Goal: Task Accomplishment & Management: Complete application form

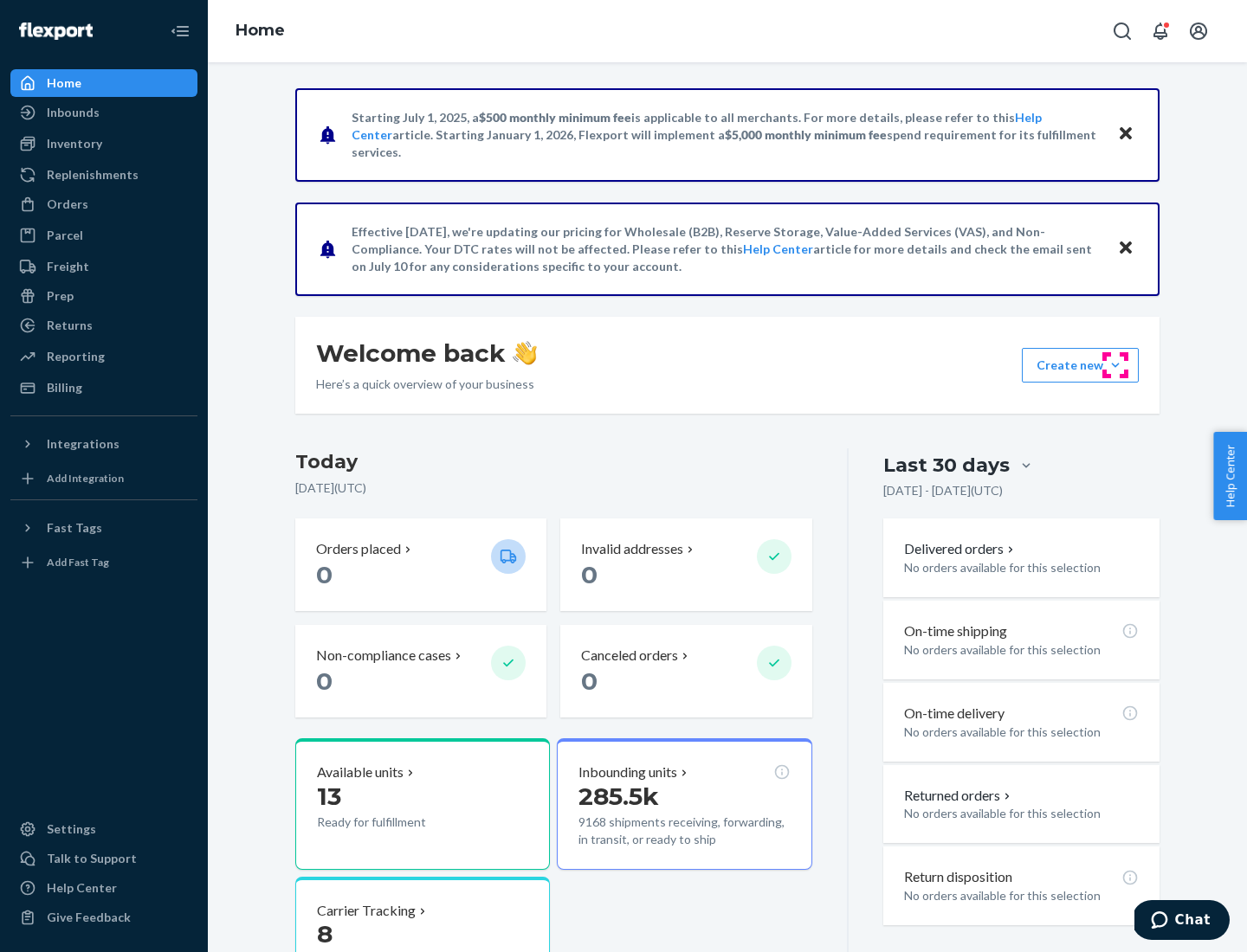
click at [1115, 365] on button "Create new Create new inbound Create new order Create new product" at bounding box center [1080, 365] width 117 height 35
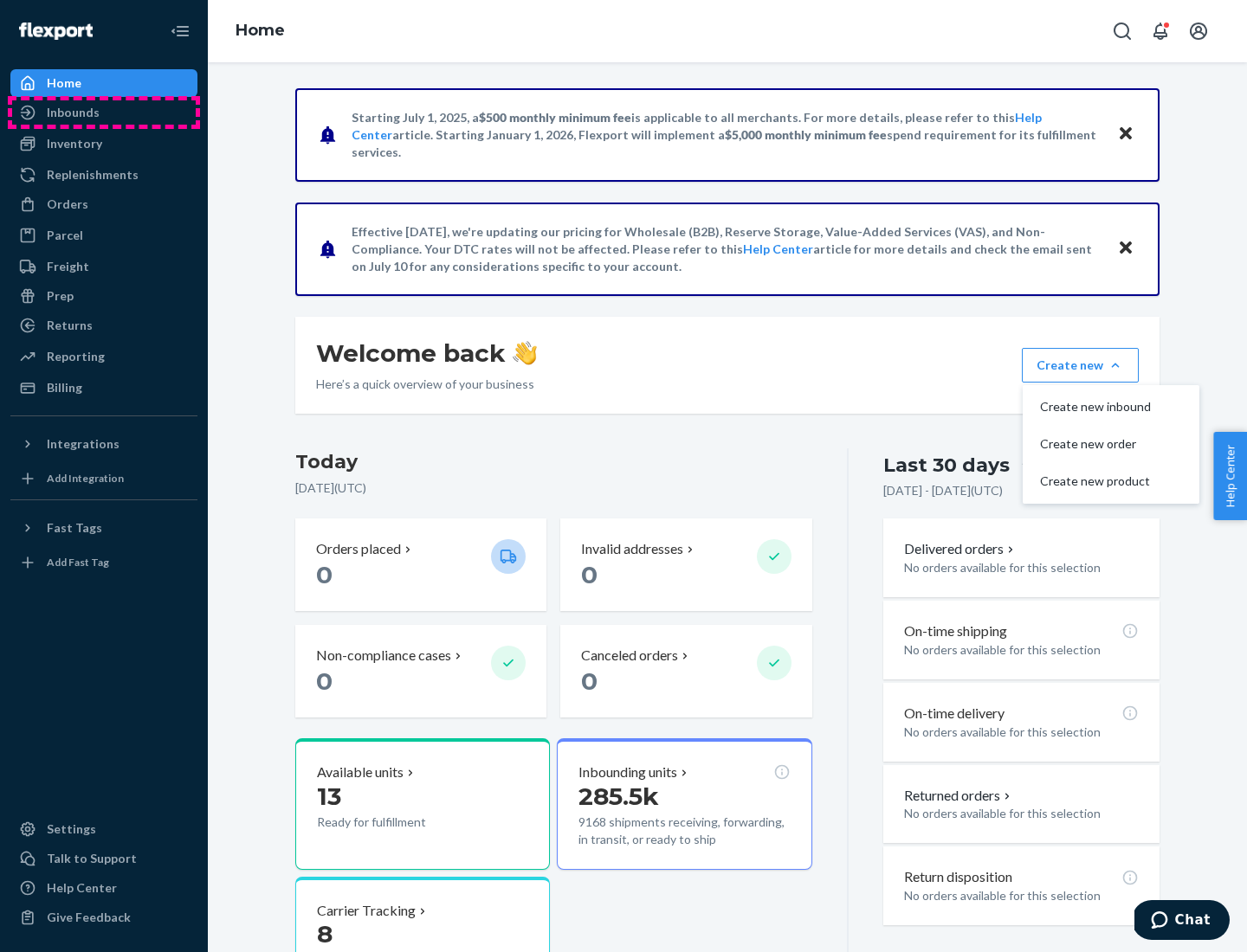
click at [104, 113] on div "Inbounds" at bounding box center [104, 112] width 183 height 24
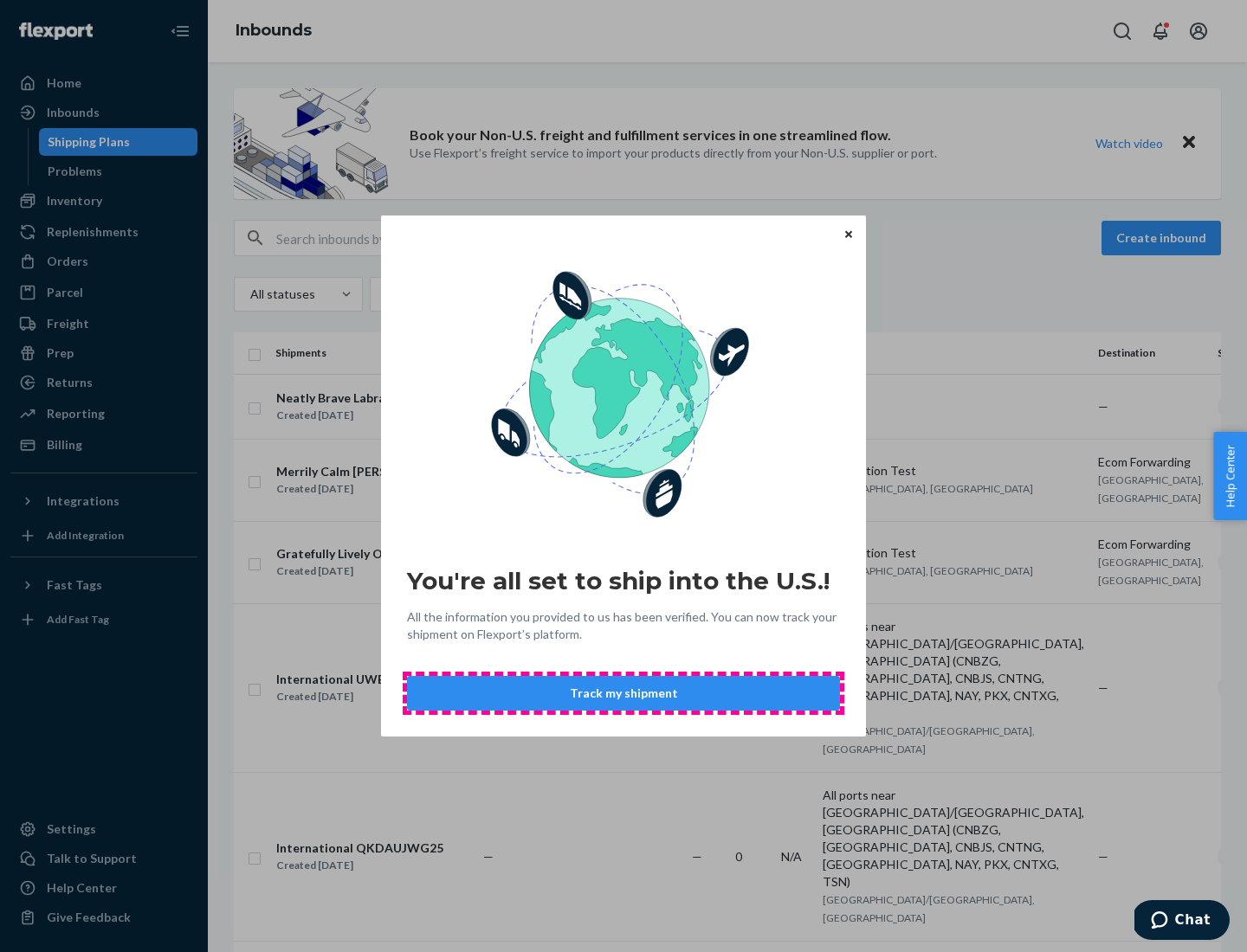
click at [624, 693] on button "Track my shipment" at bounding box center [624, 693] width 433 height 35
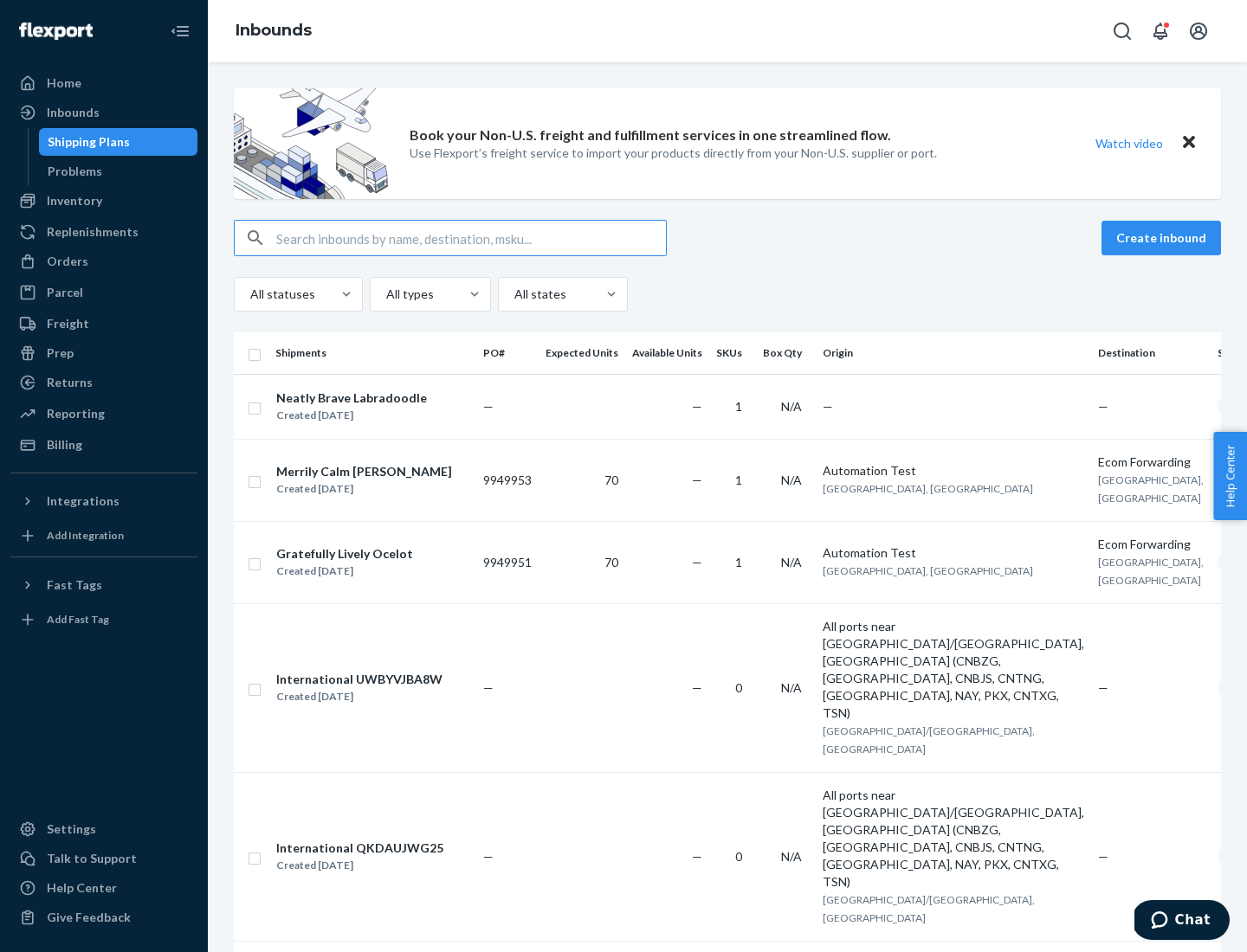
click at [1164, 238] on button "Create inbound" at bounding box center [1161, 238] width 120 height 35
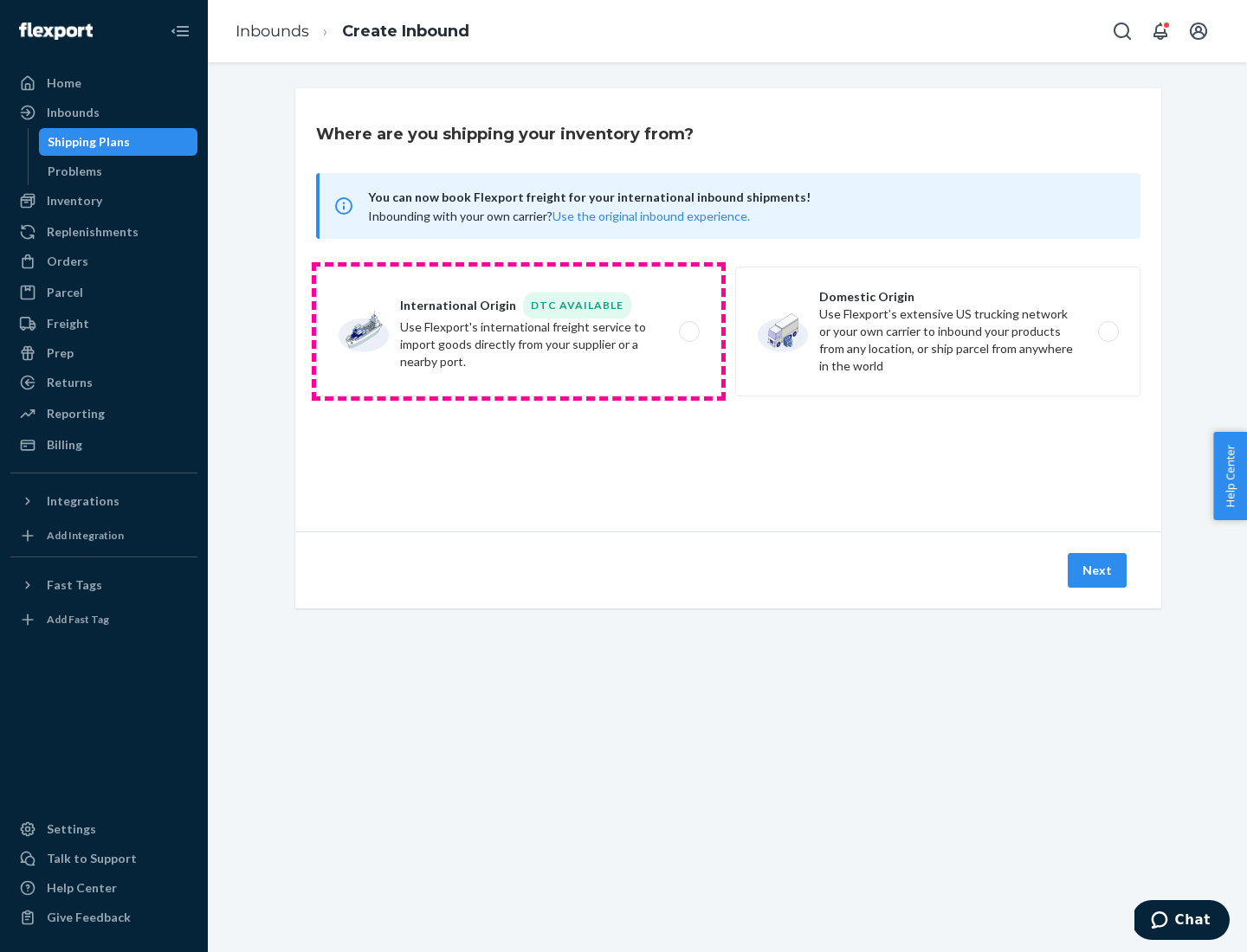
click at [519, 331] on label "International Origin DTC Available Use Flexport's international freight service…" at bounding box center [519, 331] width 406 height 129
click at [689, 331] on input "International Origin DTC Available Use Flexport's international freight service…" at bounding box center [694, 331] width 12 height 12
radio input "true"
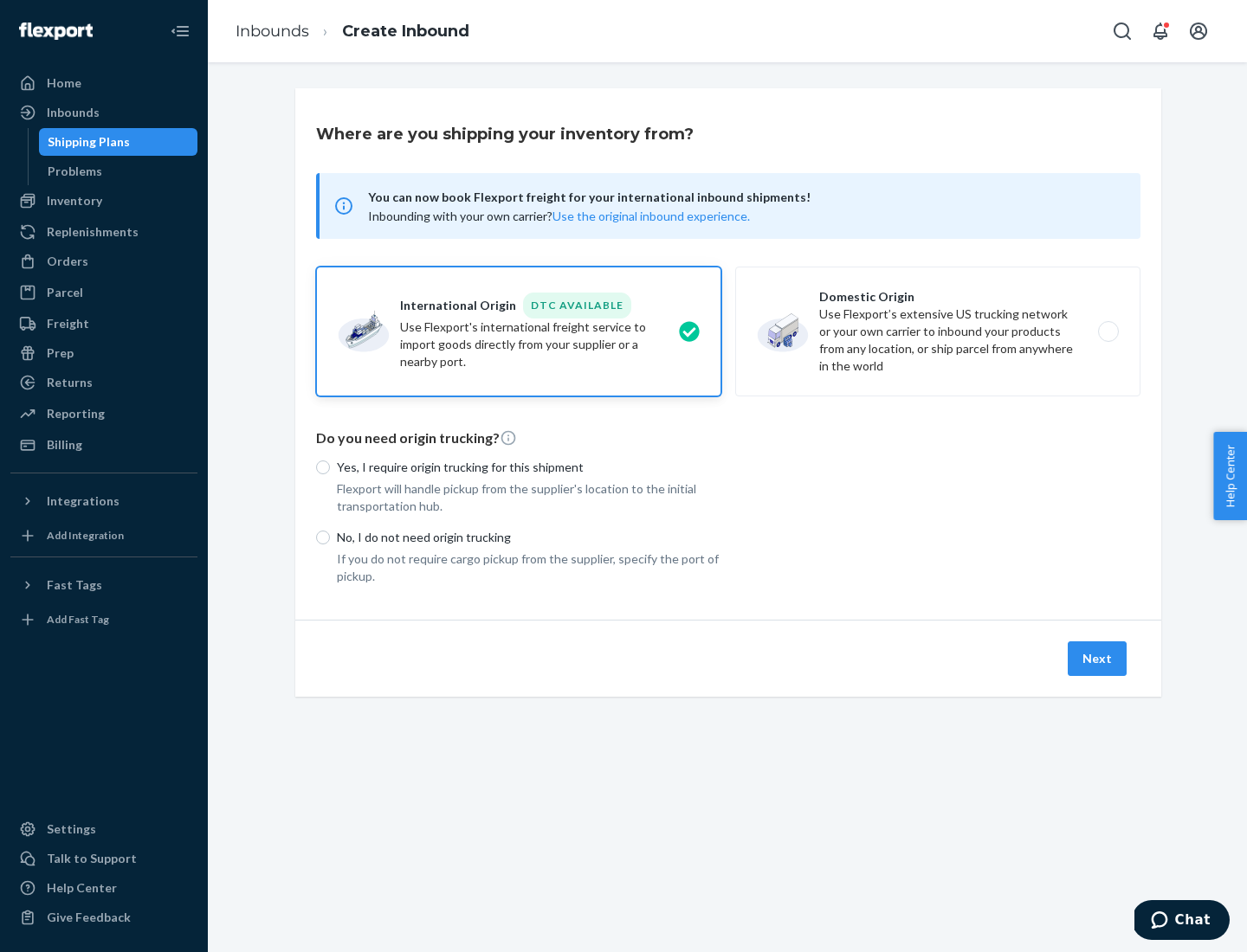
click at [529, 537] on p "No, I do not need origin trucking" at bounding box center [529, 537] width 384 height 17
click at [330, 537] on input "No, I do not need origin trucking" at bounding box center [323, 538] width 14 height 14
radio input "true"
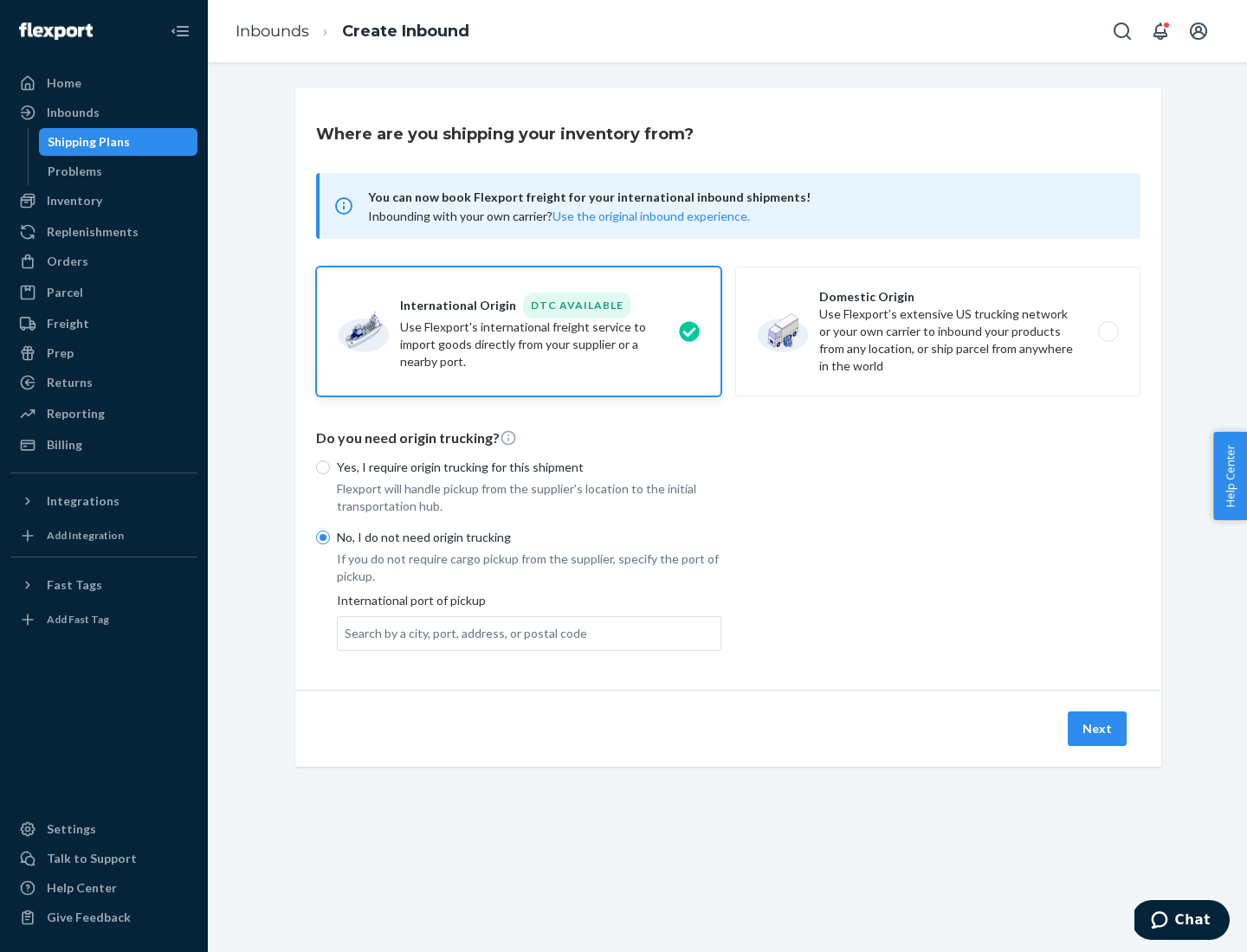
click at [462, 633] on div "Search by a city, port, address, or postal code" at bounding box center [465, 633] width 242 height 17
click at [347, 633] on input "Search by a city, port, address, or postal code" at bounding box center [346, 633] width 2 height 17
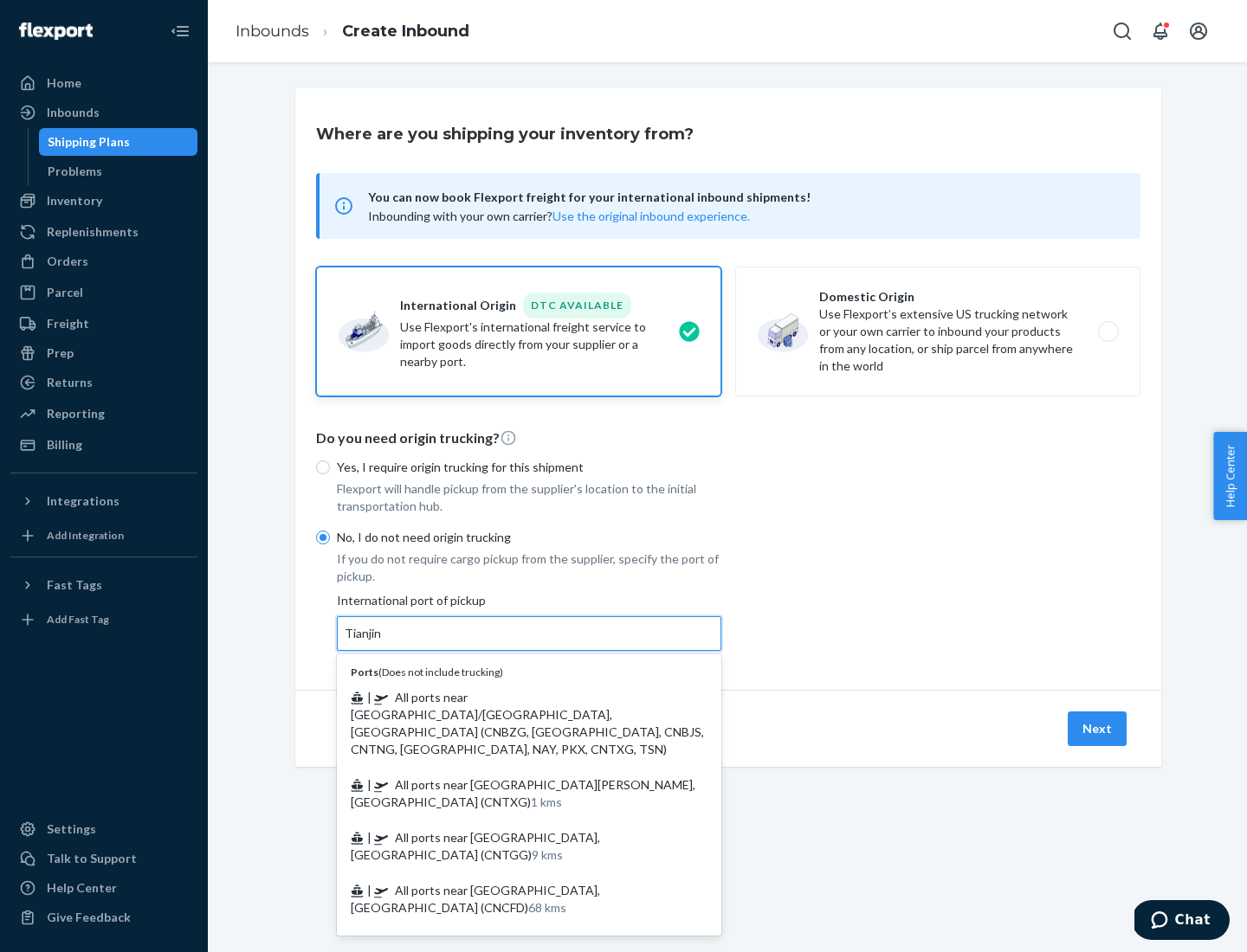
click at [512, 697] on span "| All ports near [GEOGRAPHIC_DATA]/[GEOGRAPHIC_DATA], [GEOGRAPHIC_DATA] (CNBZG,…" at bounding box center [527, 723] width 353 height 67
click at [382, 642] on input "Tianjin" at bounding box center [364, 633] width 38 height 17
type input "All ports near [GEOGRAPHIC_DATA]/[GEOGRAPHIC_DATA], [GEOGRAPHIC_DATA] (CNBZG, […"
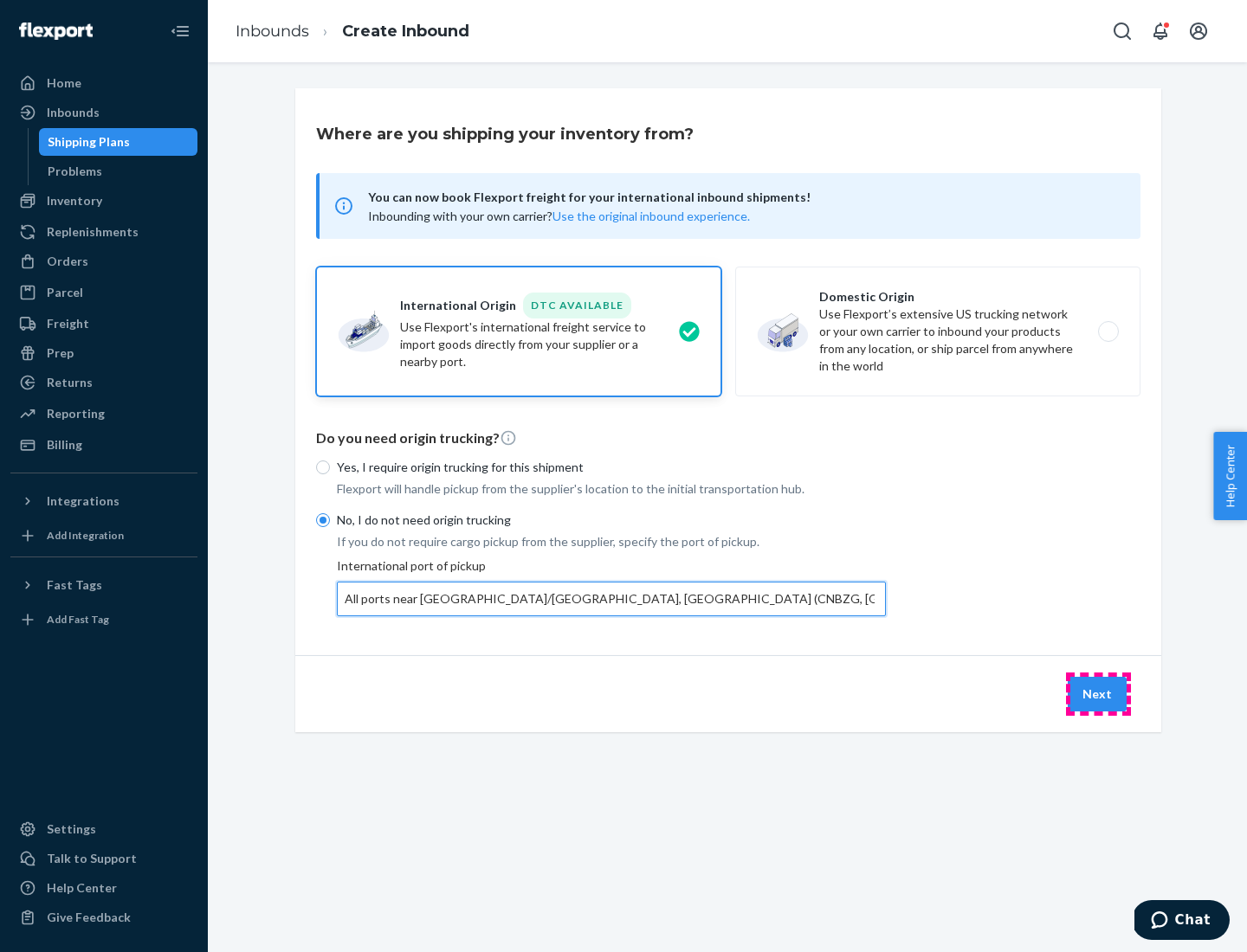
click at [1098, 693] on button "Next" at bounding box center [1097, 694] width 59 height 35
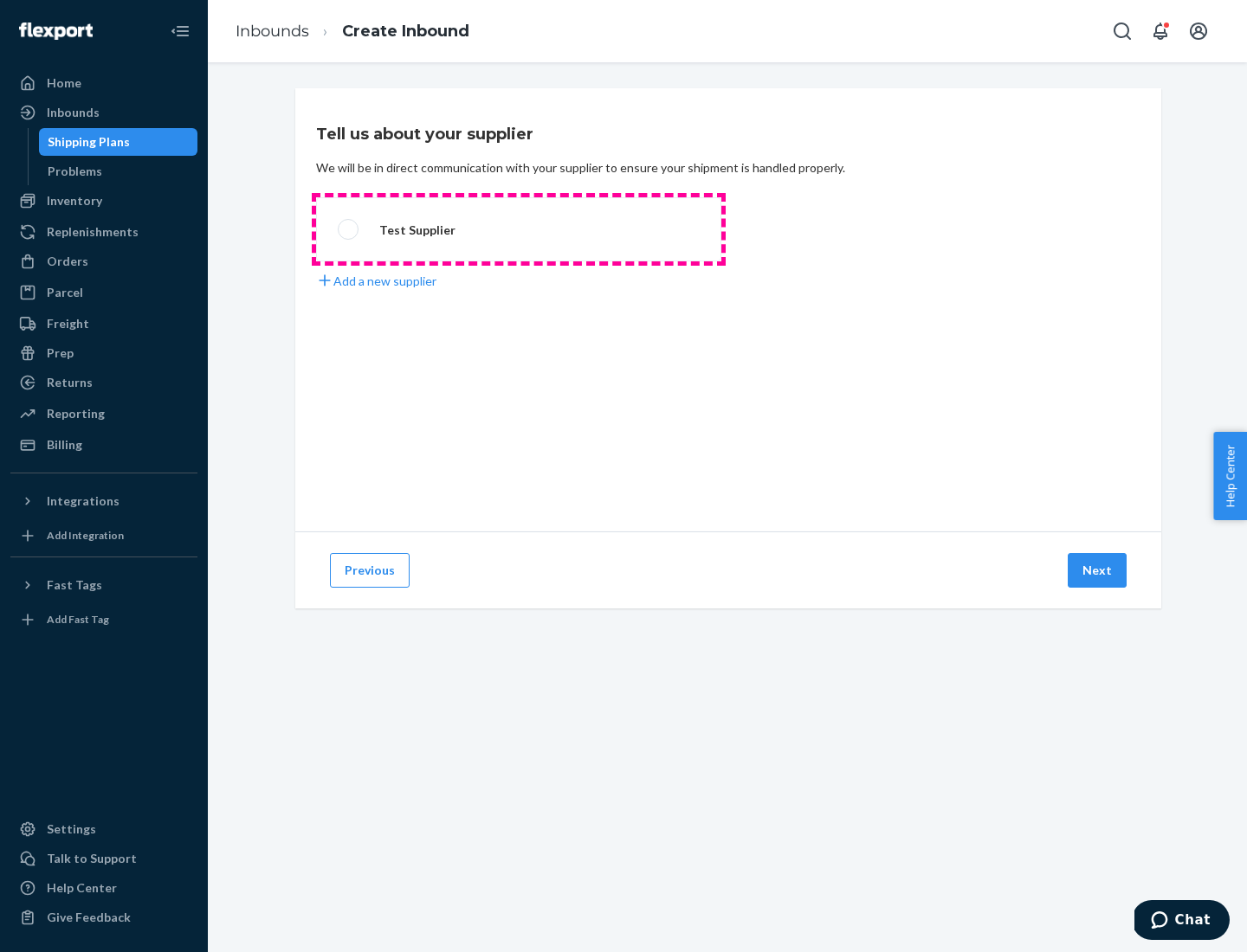
click at [519, 230] on label "Test Supplier" at bounding box center [519, 230] width 406 height 64
click at [349, 230] on input "Test Supplier" at bounding box center [343, 230] width 12 height 12
radio input "true"
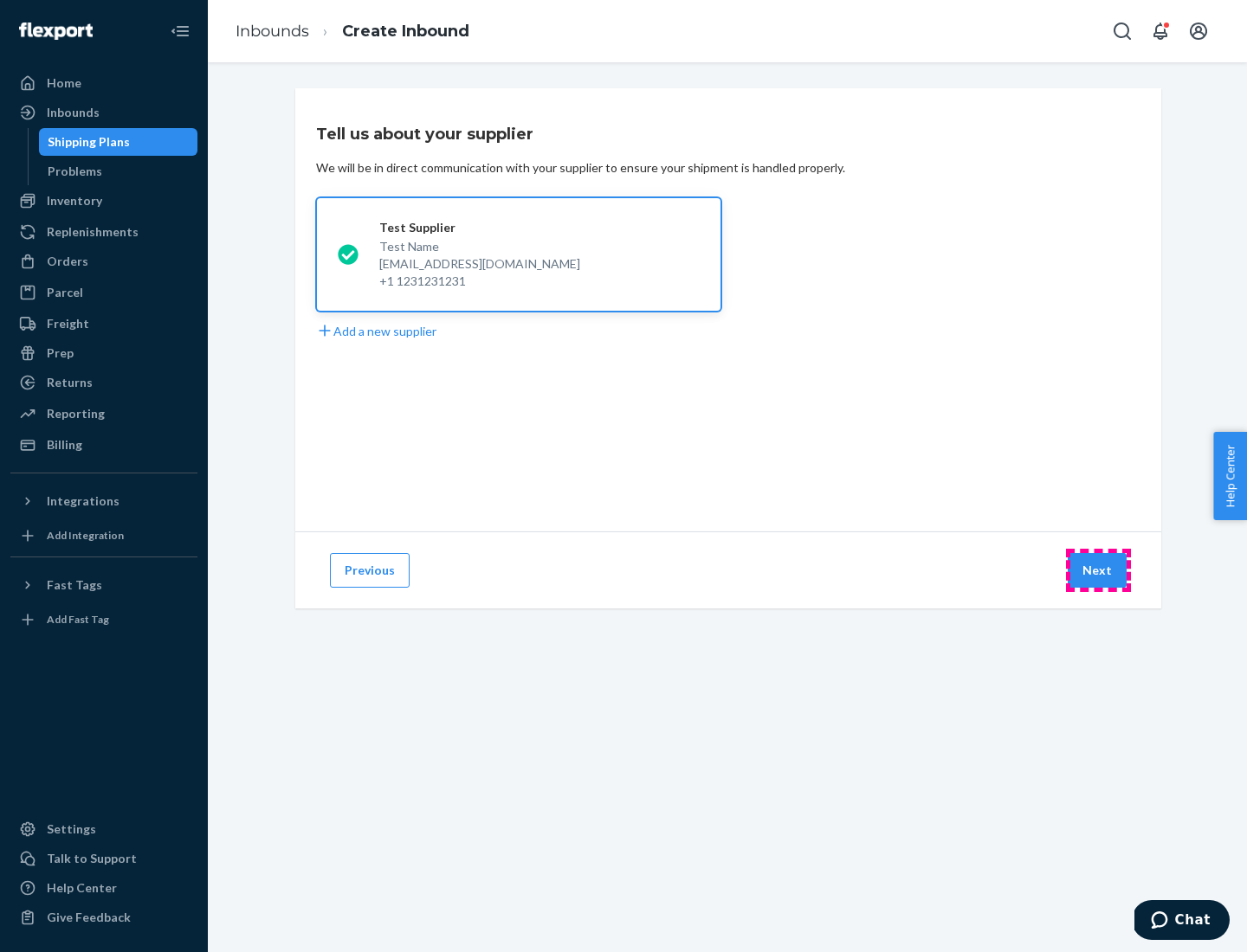
click at [1098, 571] on button "Next" at bounding box center [1097, 570] width 59 height 35
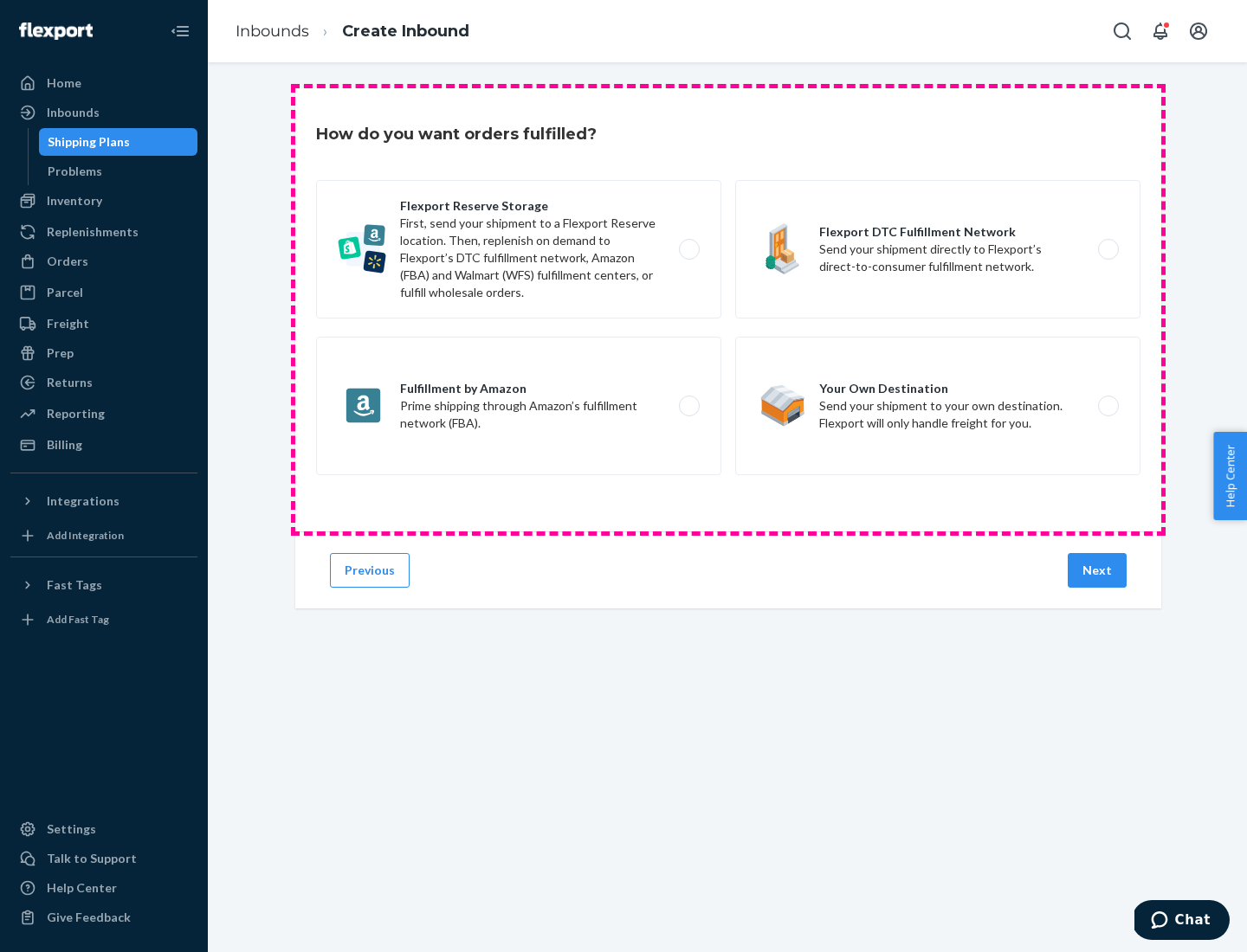
click at [728, 310] on div "Flexport Reserve Storage First, send your shipment to a Flexport Reserve locati…" at bounding box center [728, 330] width 824 height 299
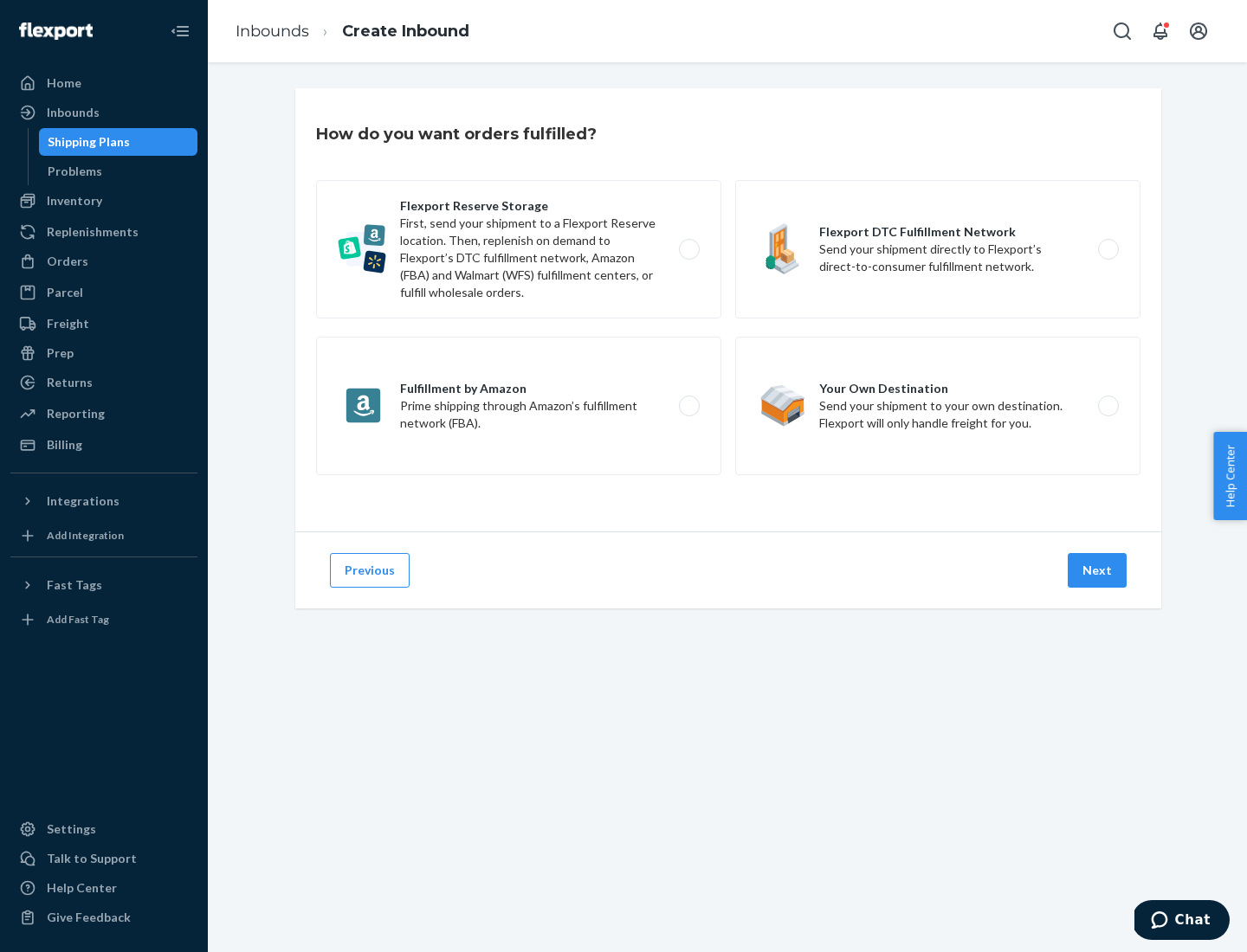
click at [938, 249] on label "Flexport DTC Fulfillment Network Send your shipment directly to Flexport’s dire…" at bounding box center [938, 249] width 406 height 138
click at [1108, 249] on input "Flexport DTC Fulfillment Network Send your shipment directly to Flexport’s dire…" at bounding box center [1113, 249] width 12 height 12
radio input "true"
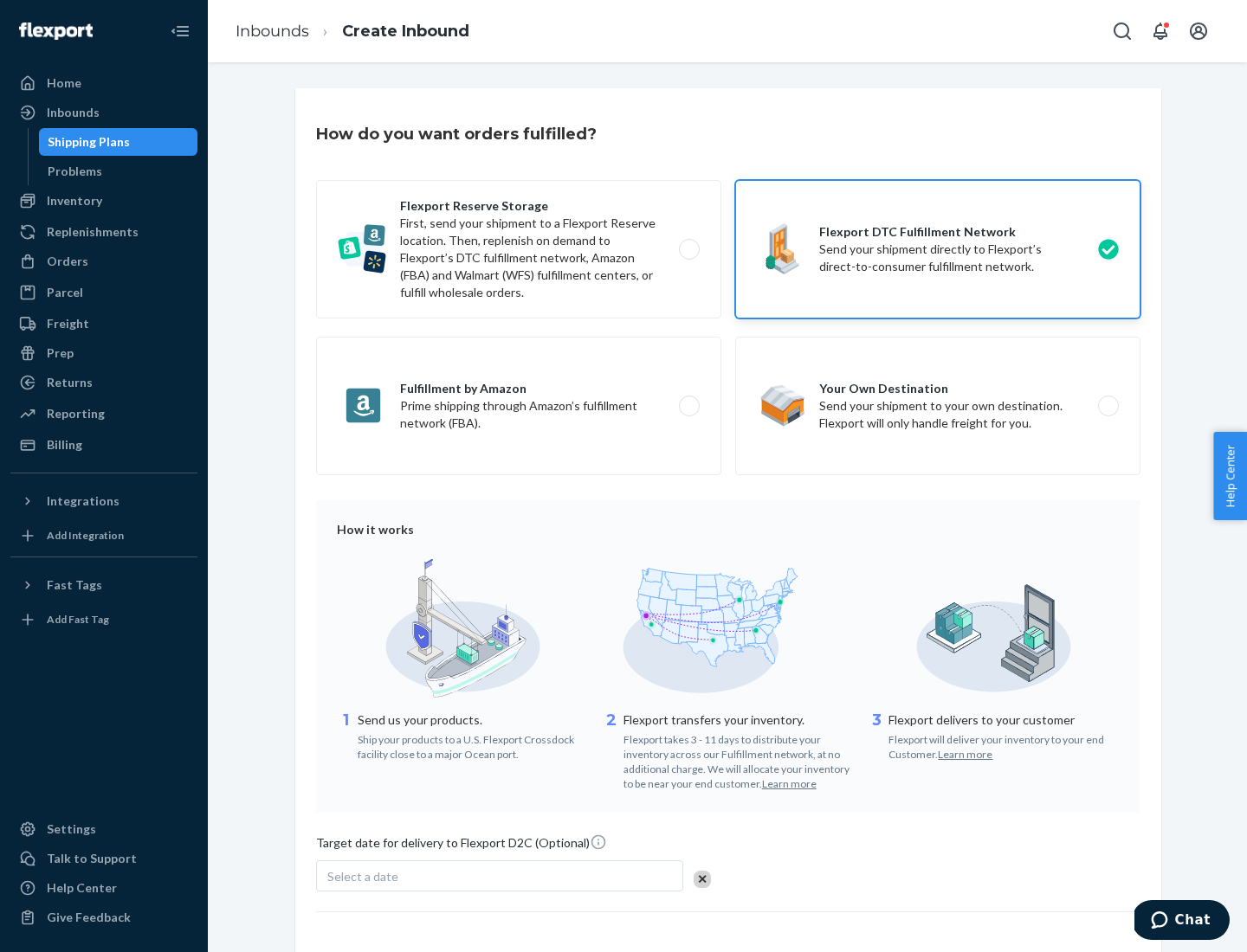
scroll to position [127, 0]
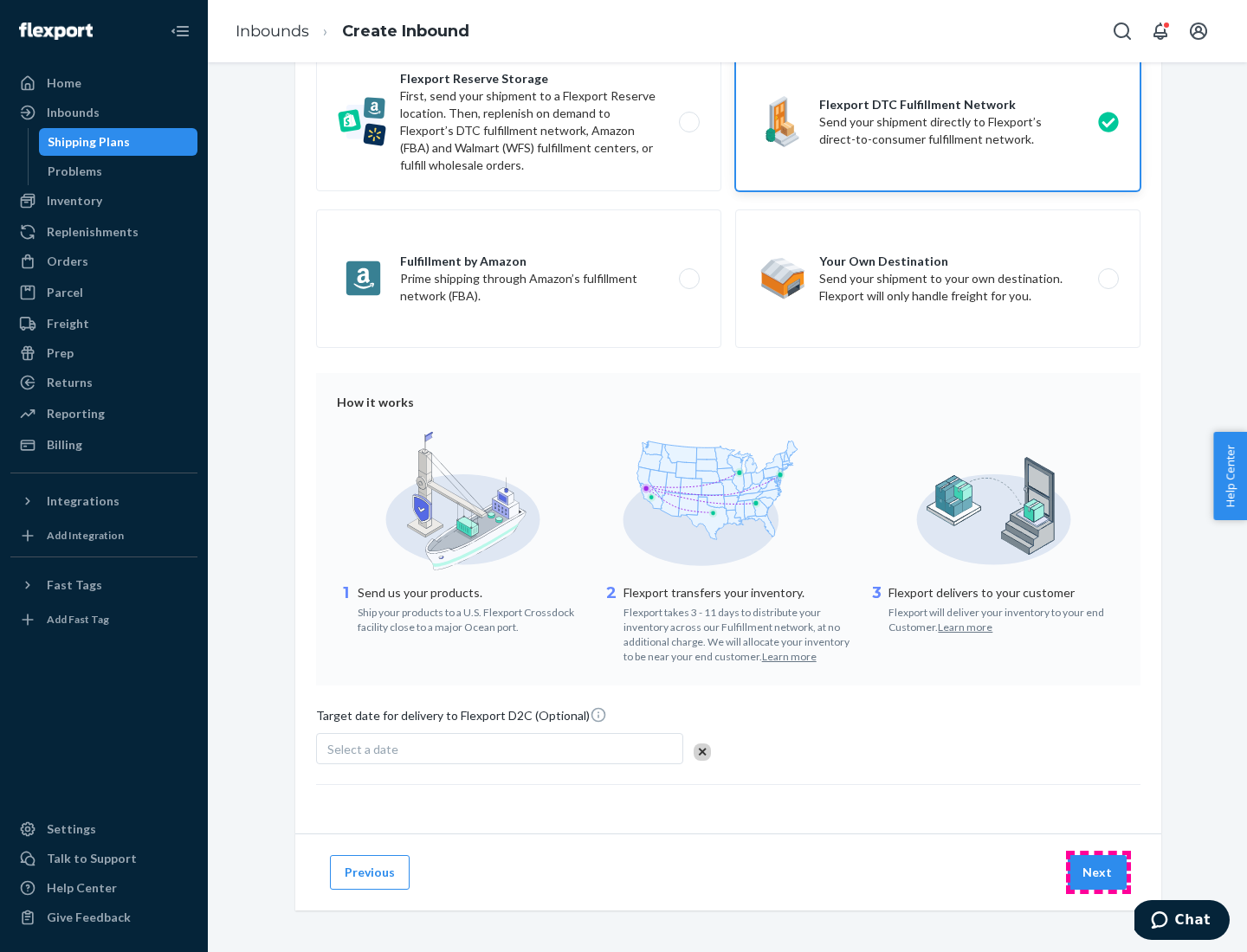
click at [1098, 872] on button "Next" at bounding box center [1097, 873] width 59 height 35
